Goal: Task Accomplishment & Management: Use online tool/utility

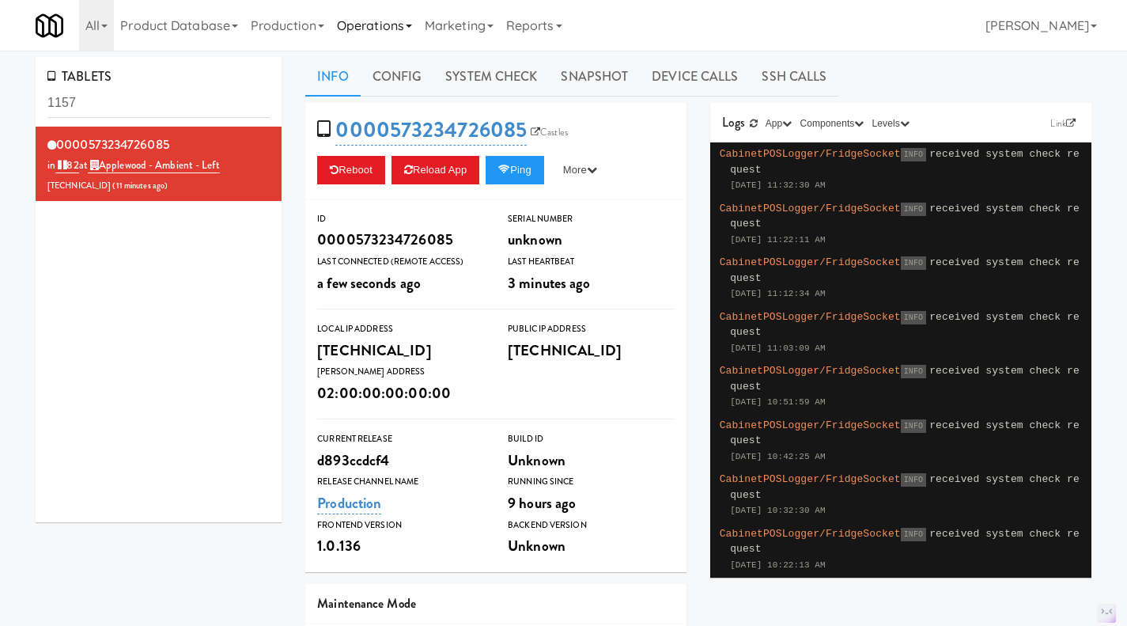
click at [350, 31] on link "Operations" at bounding box center [375, 25] width 88 height 51
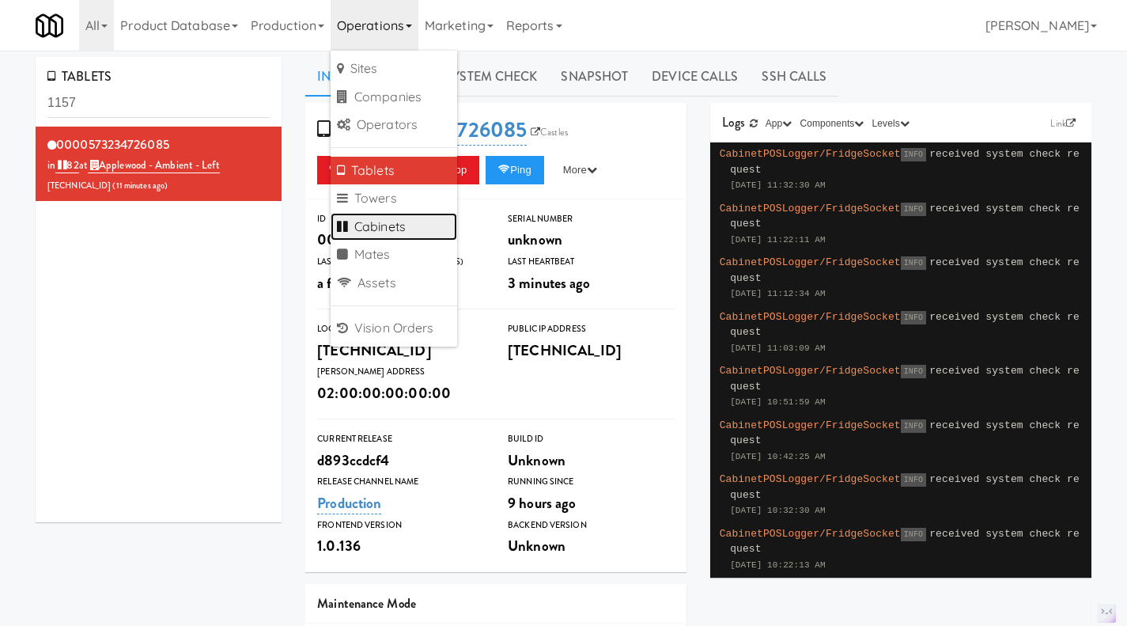
click at [419, 217] on link "Cabinets" at bounding box center [394, 227] width 127 height 28
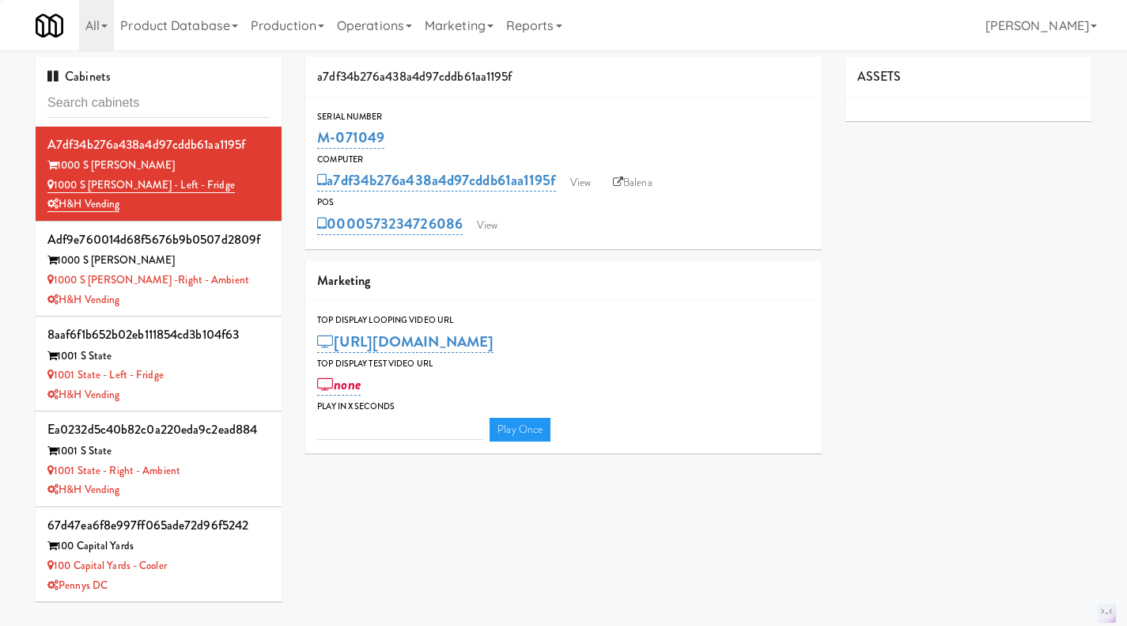
type input "3"
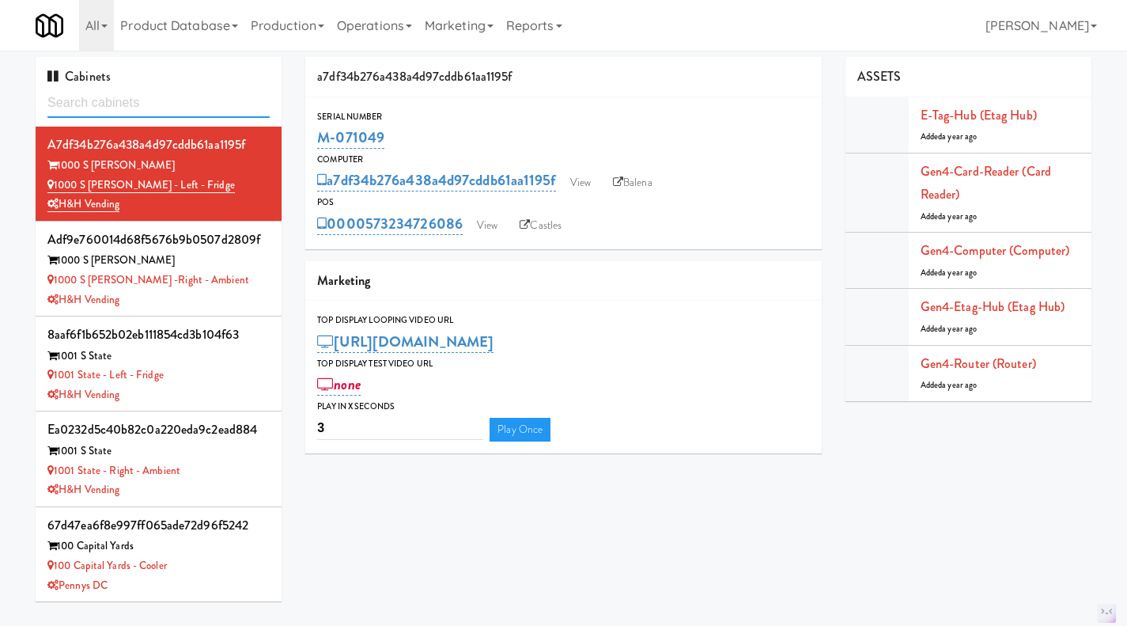
click at [157, 110] on input "text" at bounding box center [158, 103] width 222 height 29
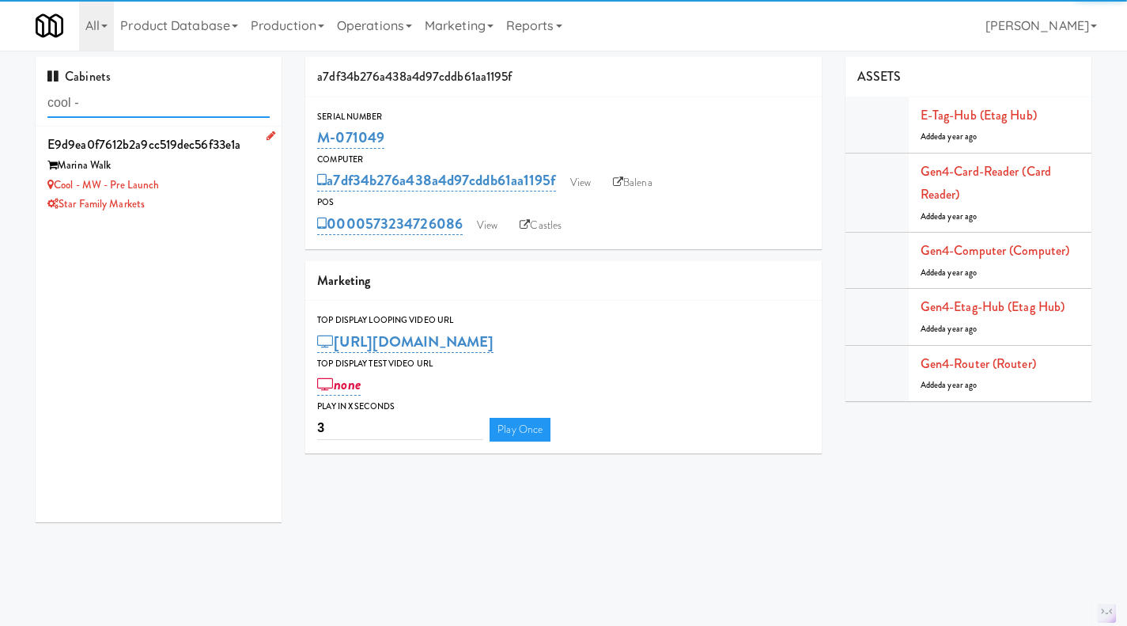
type input "cool -"
click at [184, 218] on li "e9d9ea0f7612b2a9cc519dec56f33e1a Marina Walk Cool - MW - Pre Launch Star Family…" at bounding box center [159, 174] width 246 height 94
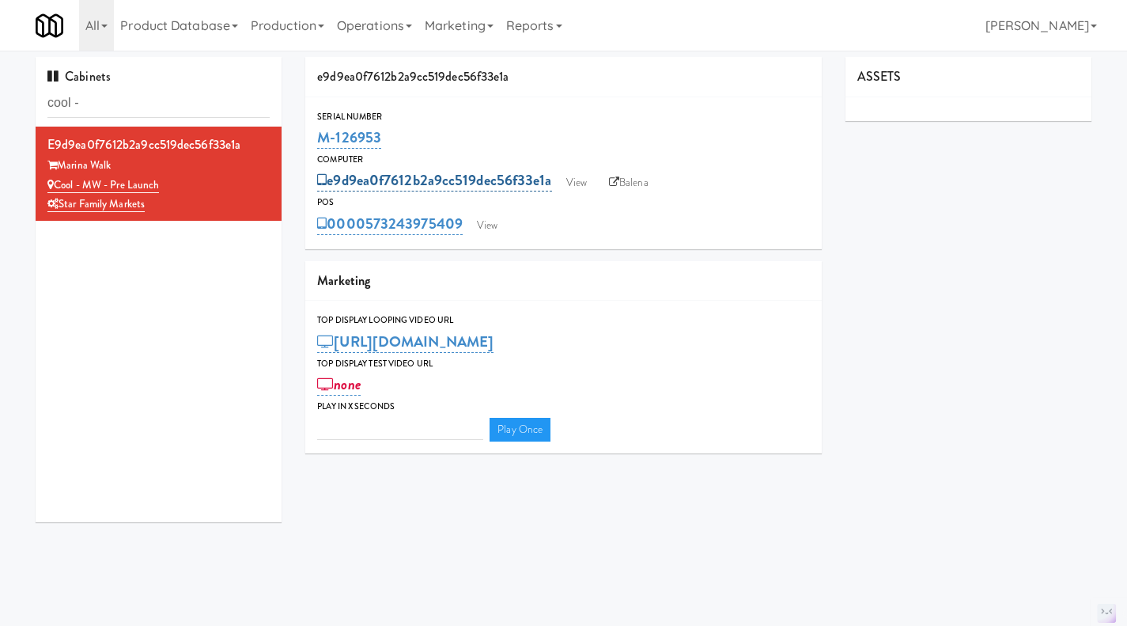
type input "3"
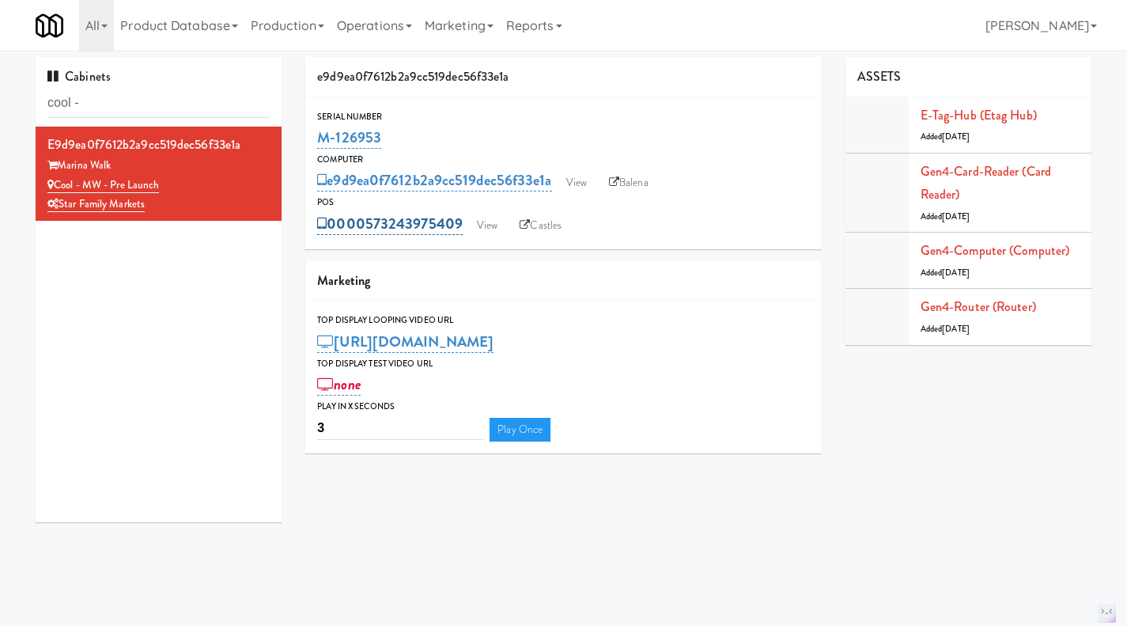
drag, startPoint x: 464, startPoint y: 241, endPoint x: 368, endPoint y: 233, distance: 96.0
click at [368, 233] on div "Serial Number M-126953 Computer e9d9ea0f7612b2a9cc519dec56f33e1a View Balena PO…" at bounding box center [563, 173] width 517 height 152
copy link "573243975409"
click at [617, 184] on icon at bounding box center [614, 182] width 10 height 10
click at [585, 184] on link "View" at bounding box center [577, 183] width 36 height 24
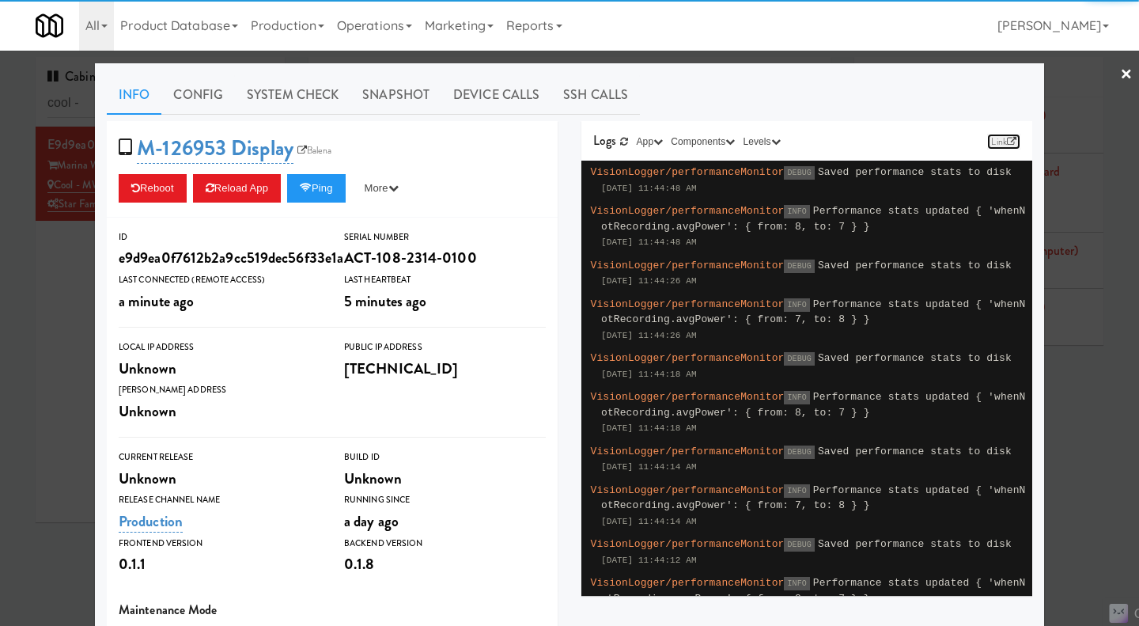
click at [1013, 139] on link "Link" at bounding box center [1003, 142] width 33 height 16
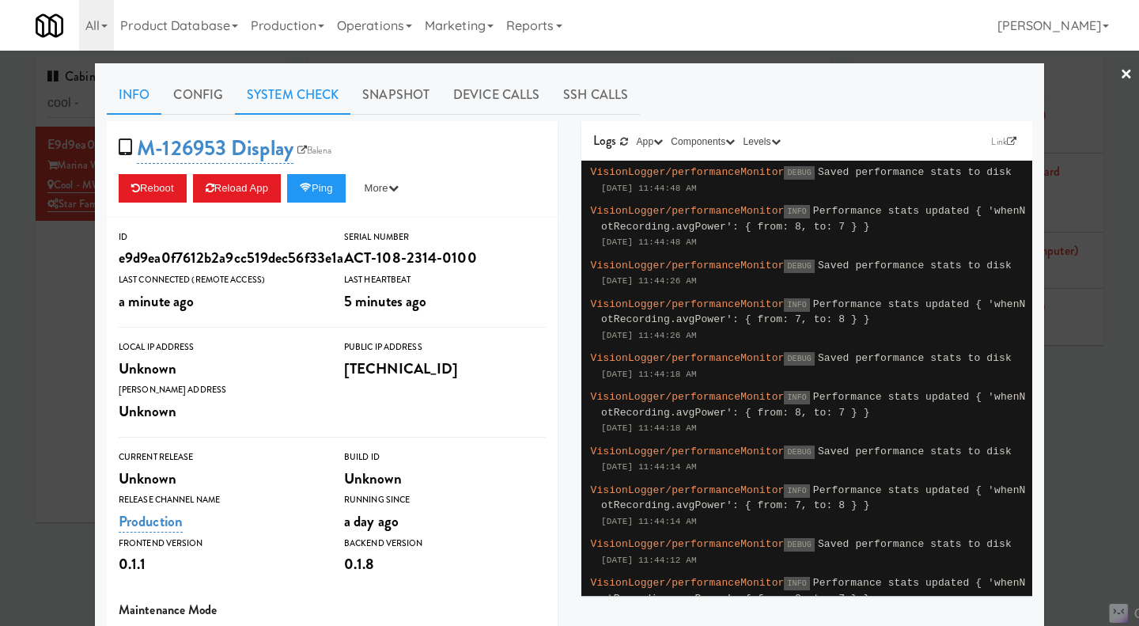
click at [278, 89] on link "System Check" at bounding box center [293, 95] width 116 height 40
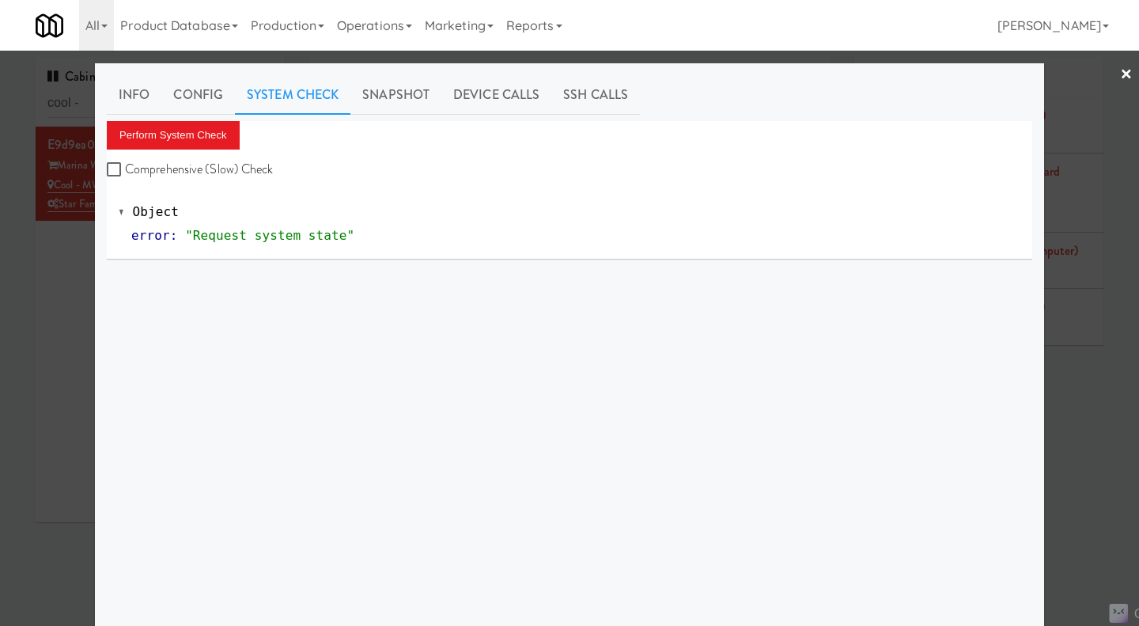
click at [207, 169] on label "Comprehensive (Slow) Check" at bounding box center [190, 169] width 167 height 24
click at [125, 169] on input "Comprehensive (Slow) Check" at bounding box center [116, 170] width 18 height 13
checkbox input "true"
click at [185, 142] on button "Perform System Check" at bounding box center [173, 135] width 133 height 28
